Goal: Check status

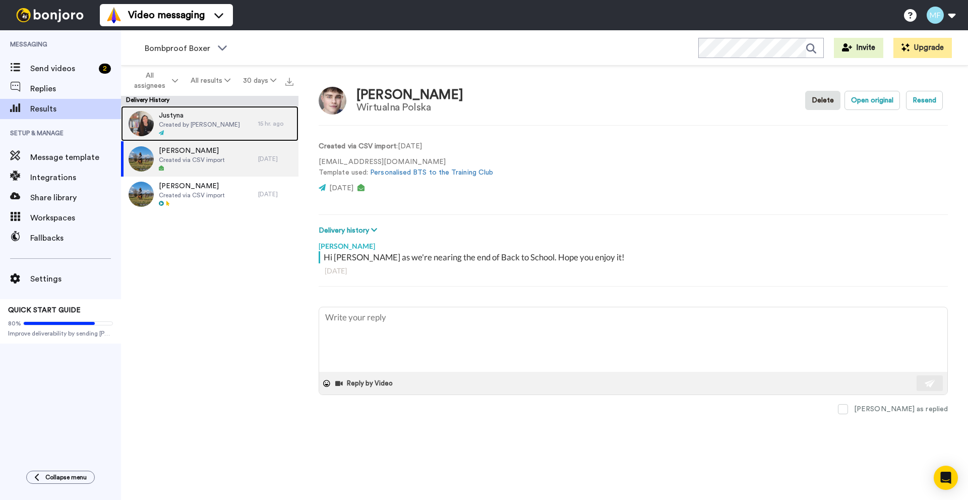
click at [185, 132] on div at bounding box center [199, 133] width 81 height 7
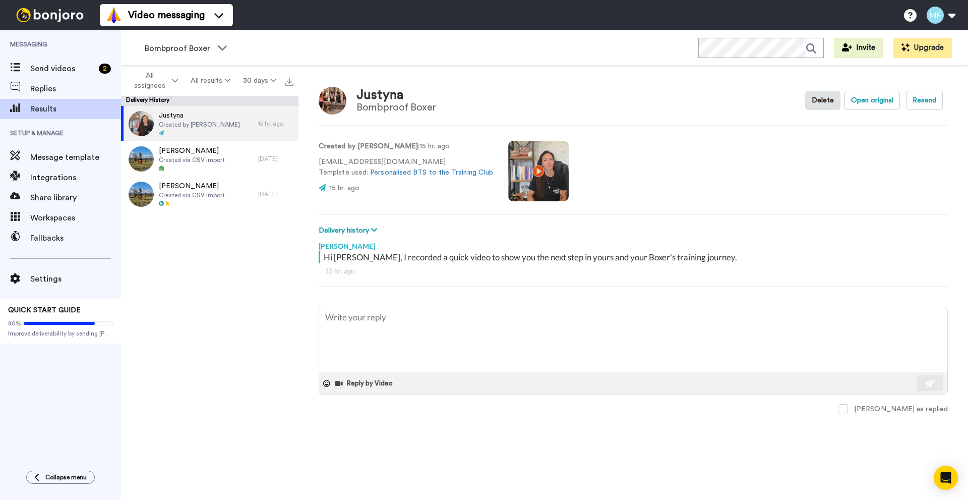
type textarea "x"
